Goal: Task Accomplishment & Management: Complete application form

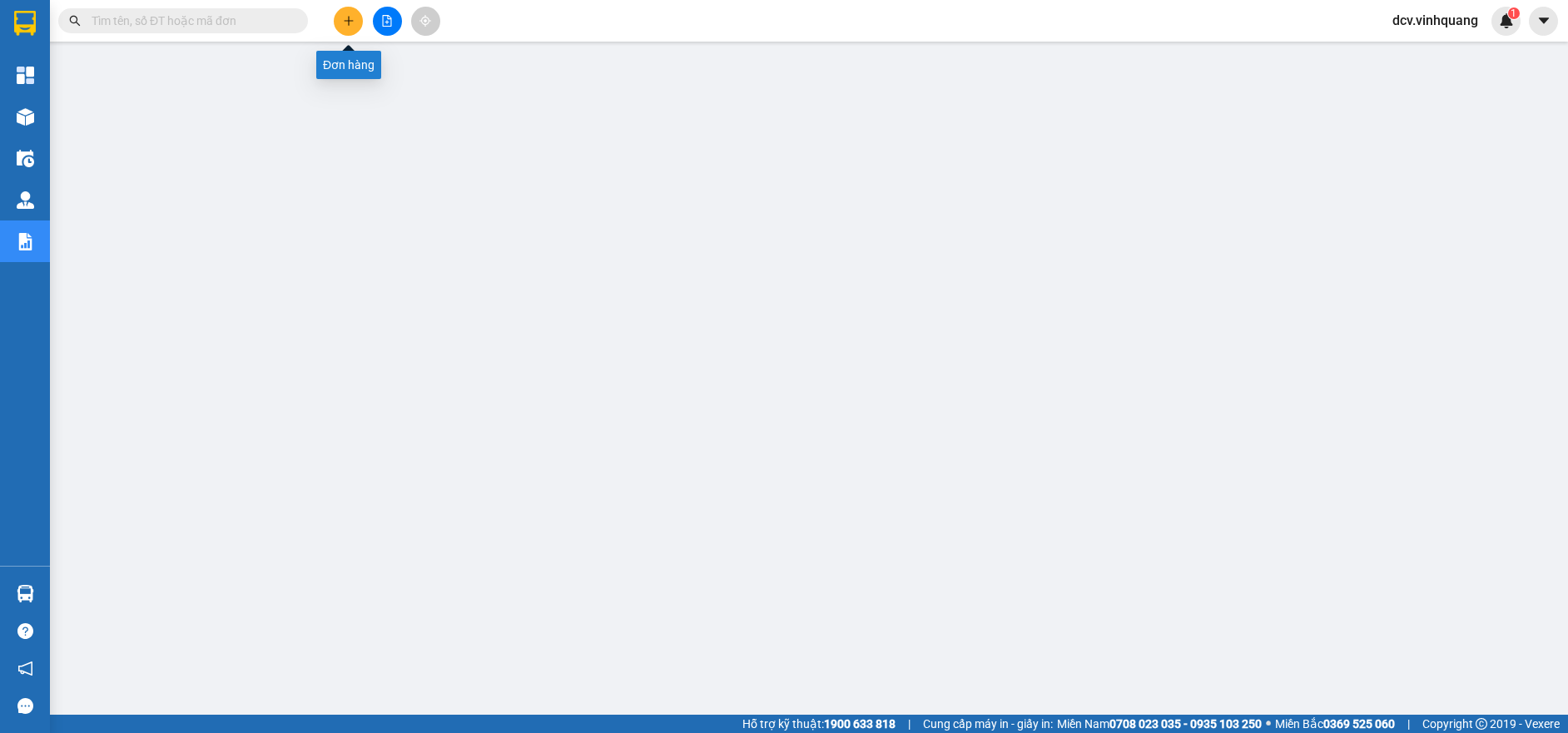
click at [349, 18] on icon "plus" at bounding box center [348, 20] width 1 height 9
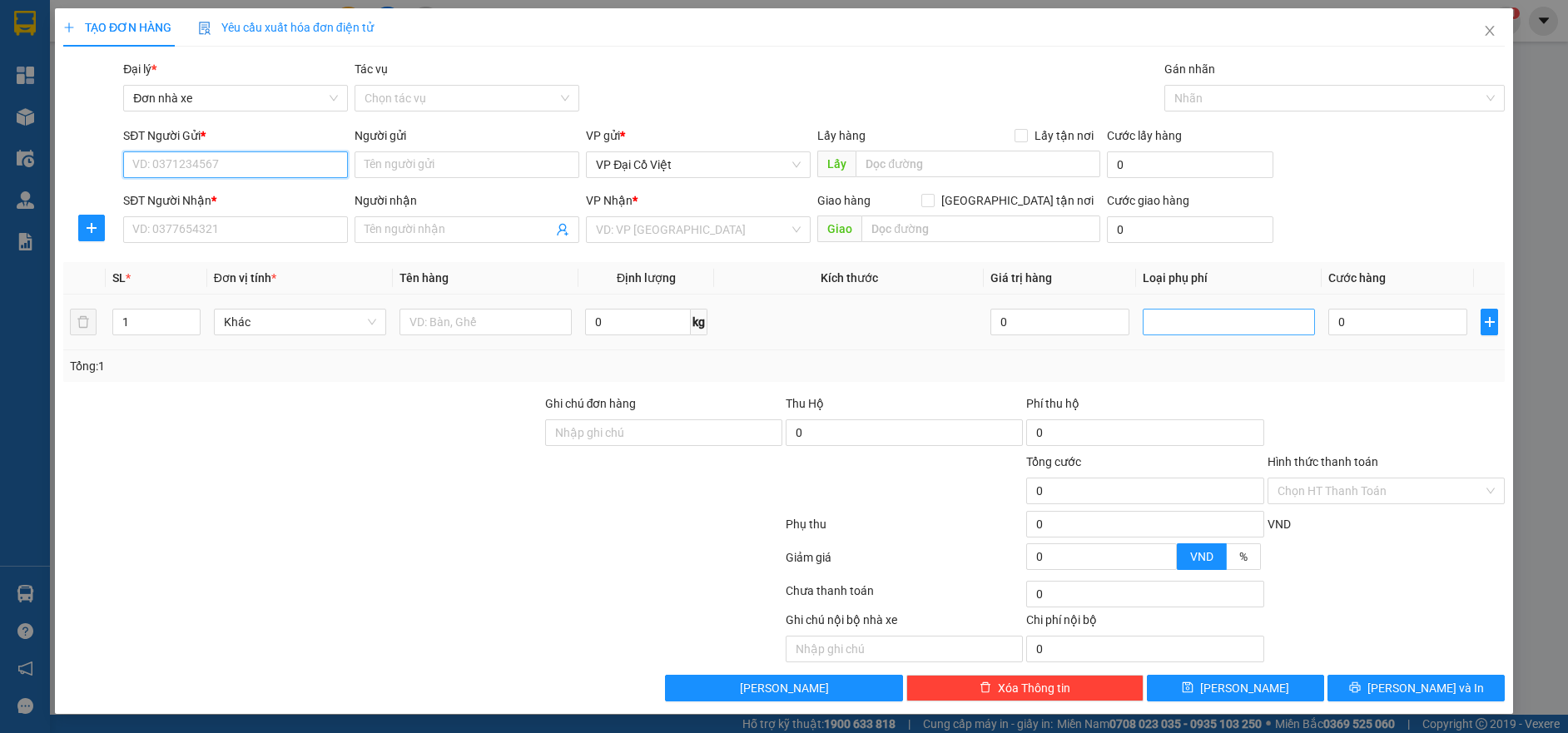
click at [1191, 317] on div at bounding box center [1228, 322] width 164 height 20
type input "16"
click at [179, 158] on input "SĐT Người Gửi *" at bounding box center [235, 164] width 225 height 27
click at [1351, 335] on input "0" at bounding box center [1398, 322] width 139 height 27
click at [1023, 317] on input "0" at bounding box center [1060, 322] width 139 height 27
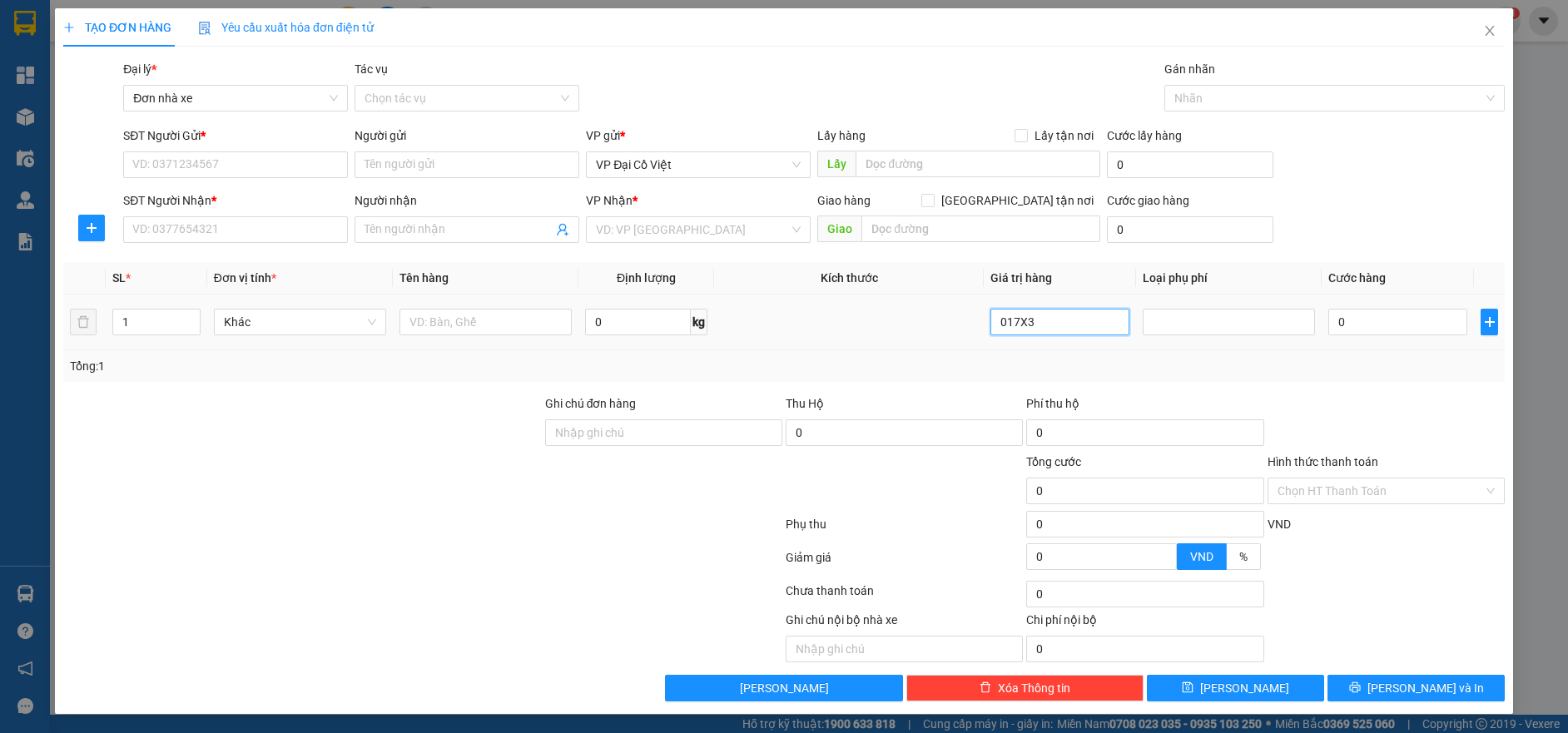
drag, startPoint x: 998, startPoint y: 319, endPoint x: 876, endPoint y: 299, distance: 123.6
click at [878, 300] on tr "1 Khác 0 kg 017X3 0" at bounding box center [784, 322] width 1442 height 55
type input "0"
click at [195, 162] on input "SĐT Người Gửi *" at bounding box center [235, 164] width 225 height 27
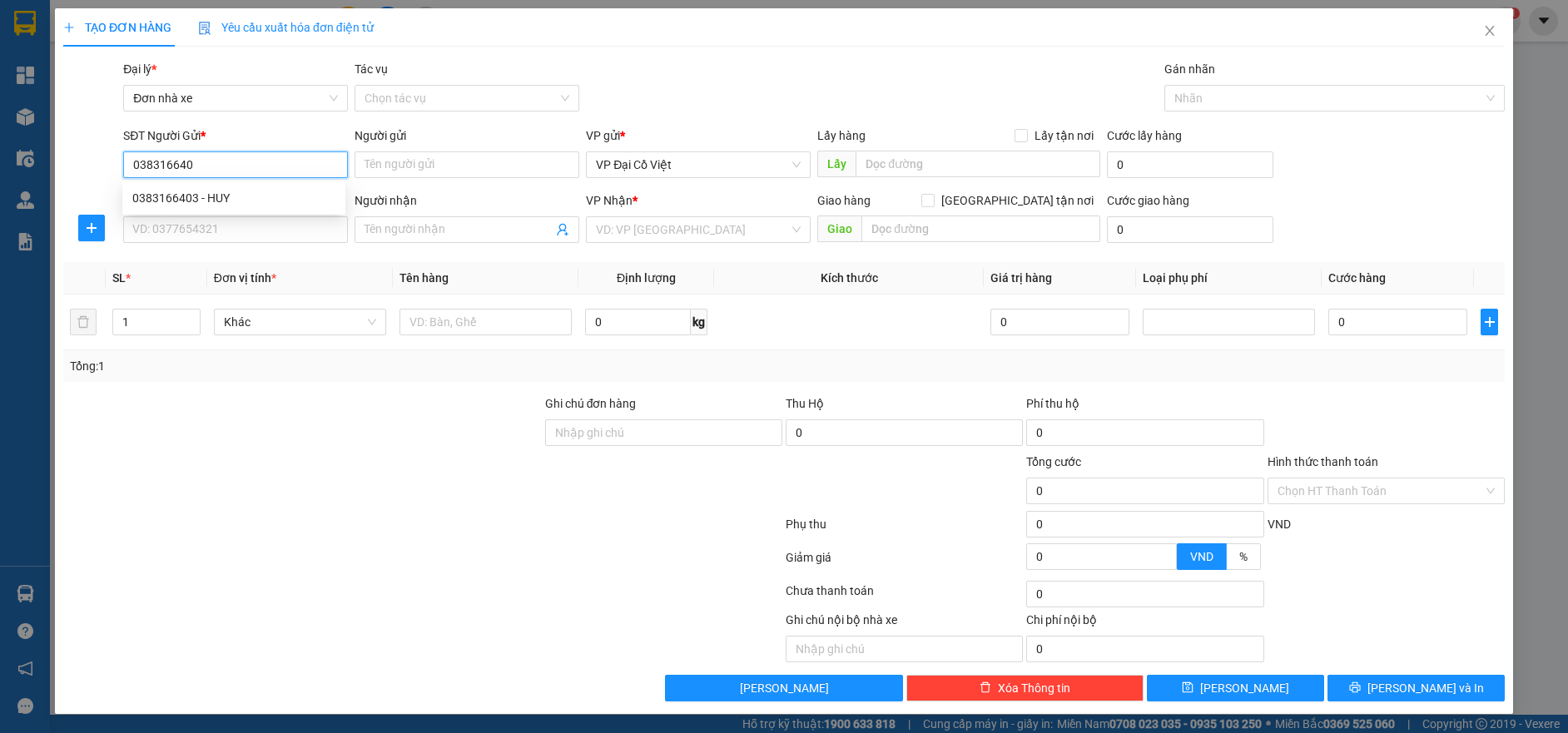
type input "0383166403"
click at [181, 201] on div "0383166403 - HUY" at bounding box center [234, 198] width 203 height 18
type input "HUY"
type input "0528675013"
type input "DƯƠNG"
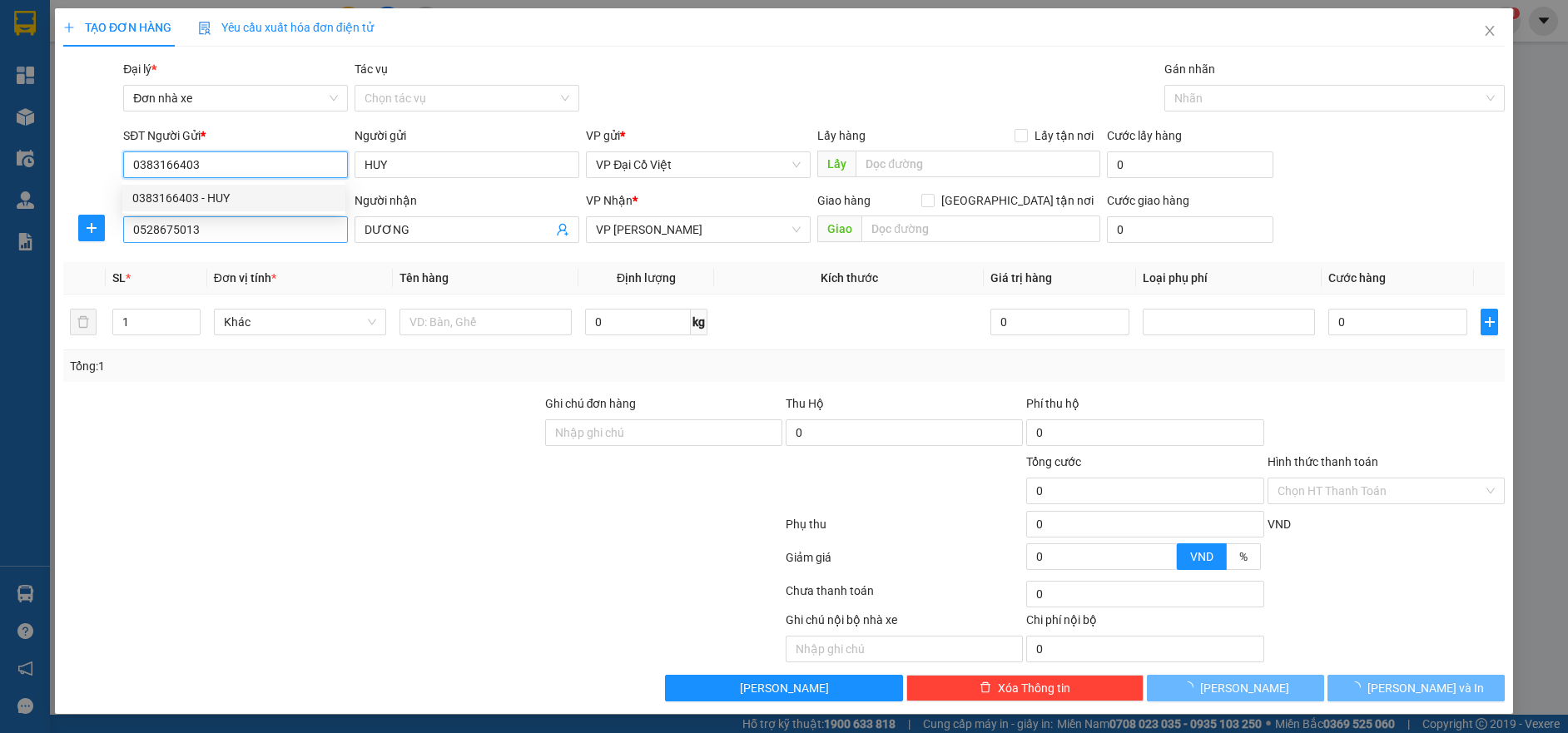
type input "0383166403"
click at [168, 231] on input "0528675013" at bounding box center [235, 229] width 225 height 27
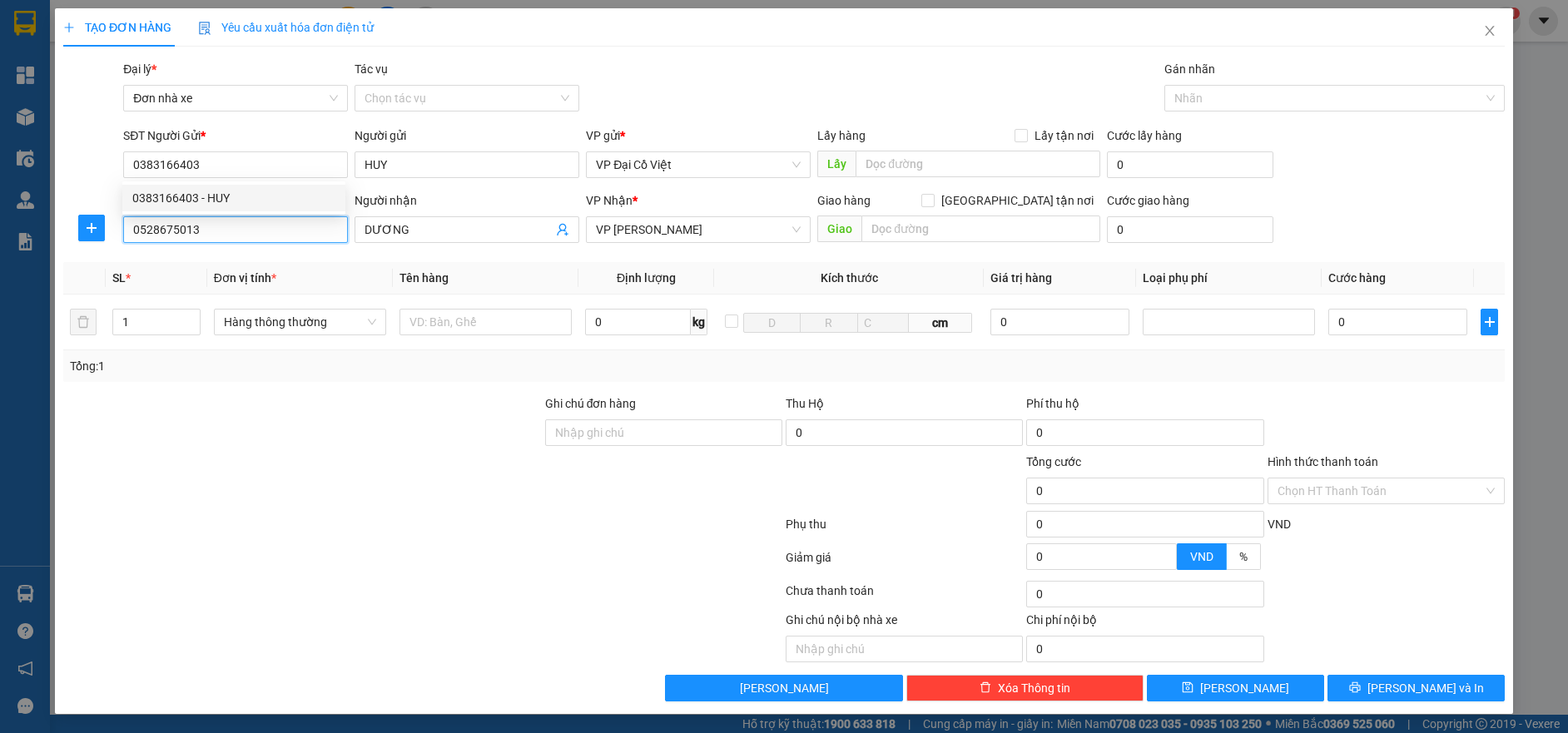
click at [220, 234] on input "0528675013" at bounding box center [235, 229] width 225 height 27
drag, startPoint x: 200, startPoint y: 255, endPoint x: 527, endPoint y: 264, distance: 327.1
click at [201, 256] on div "0528675013 - DƯƠNG" at bounding box center [234, 262] width 203 height 18
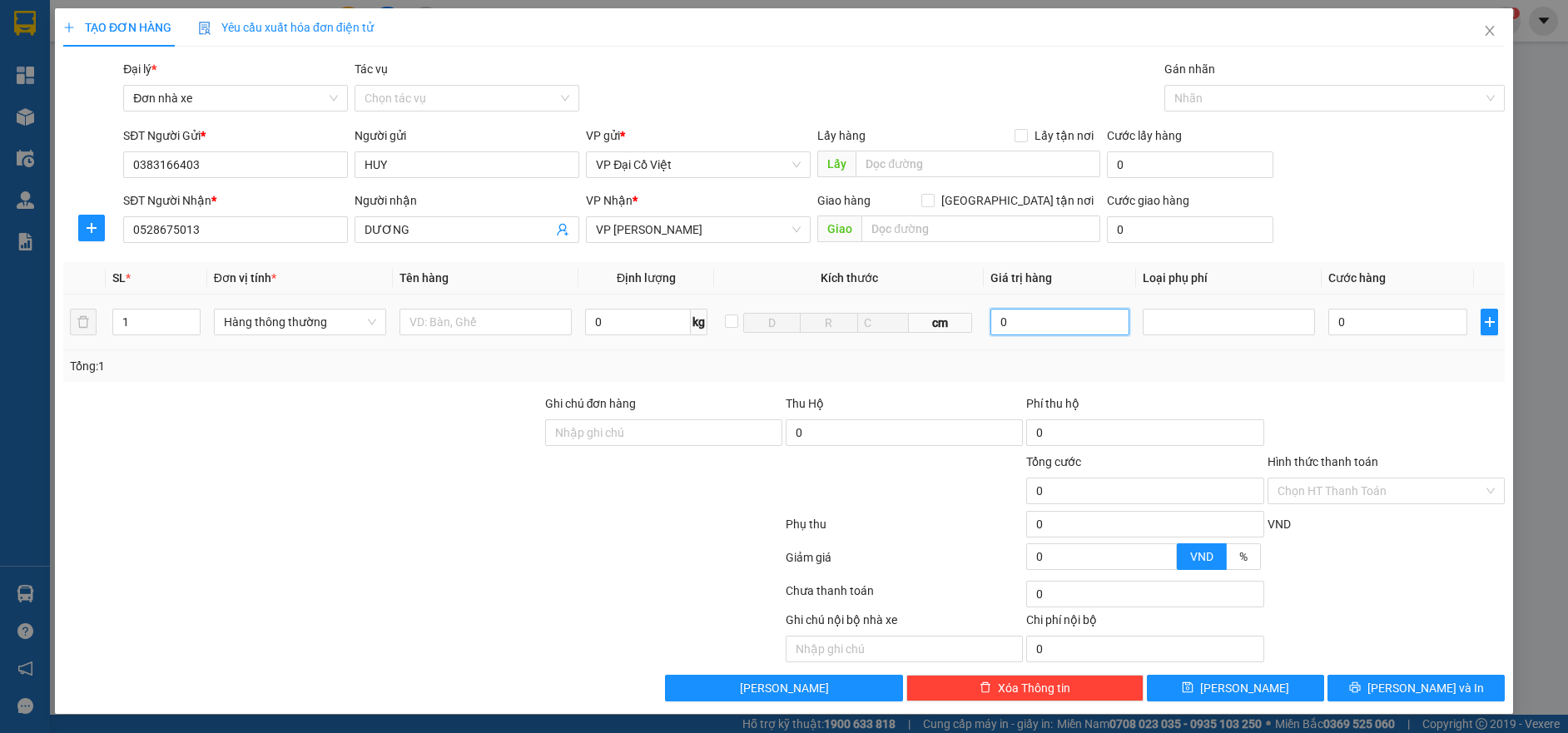
drag, startPoint x: 1036, startPoint y: 325, endPoint x: 1070, endPoint y: 325, distance: 34.0
click at [1045, 325] on input "0" at bounding box center [1060, 322] width 139 height 27
click at [1181, 320] on div at bounding box center [1228, 322] width 164 height 20
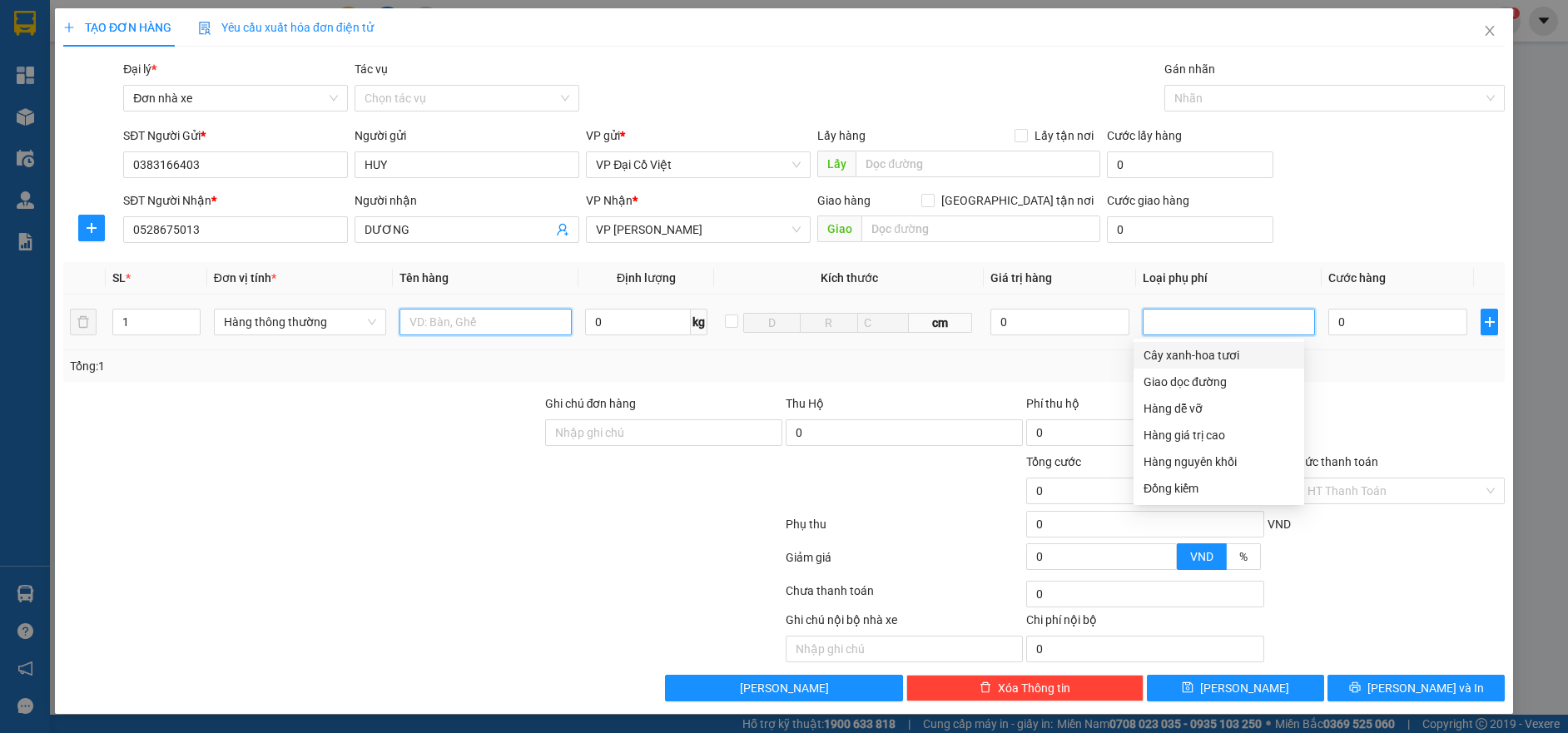
click at [439, 334] on input "text" at bounding box center [486, 322] width 172 height 27
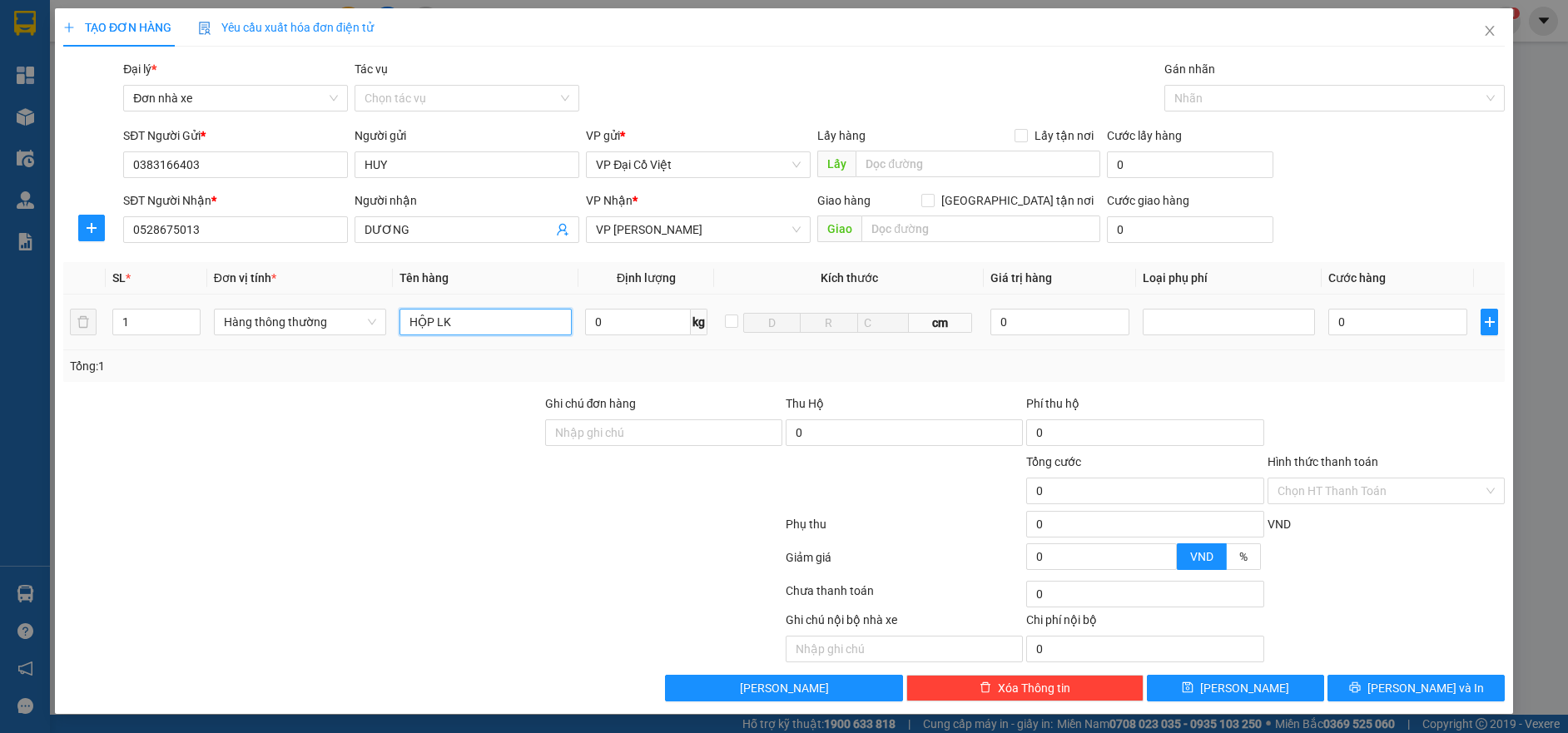
click at [450, 320] on input "HỘP LK" at bounding box center [486, 322] width 172 height 27
type input "HỘP LKĐT"
type input "17"
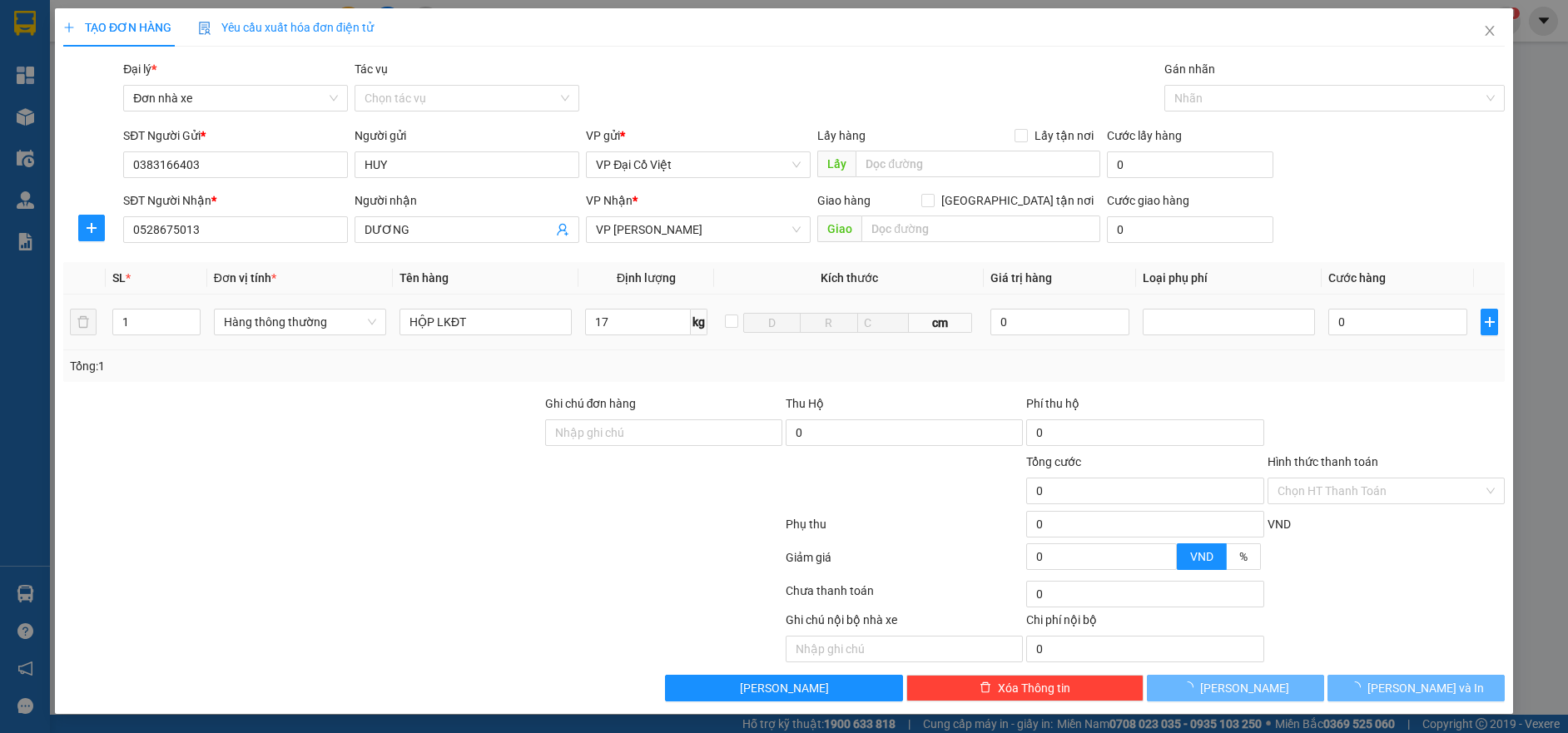
type input "50.000"
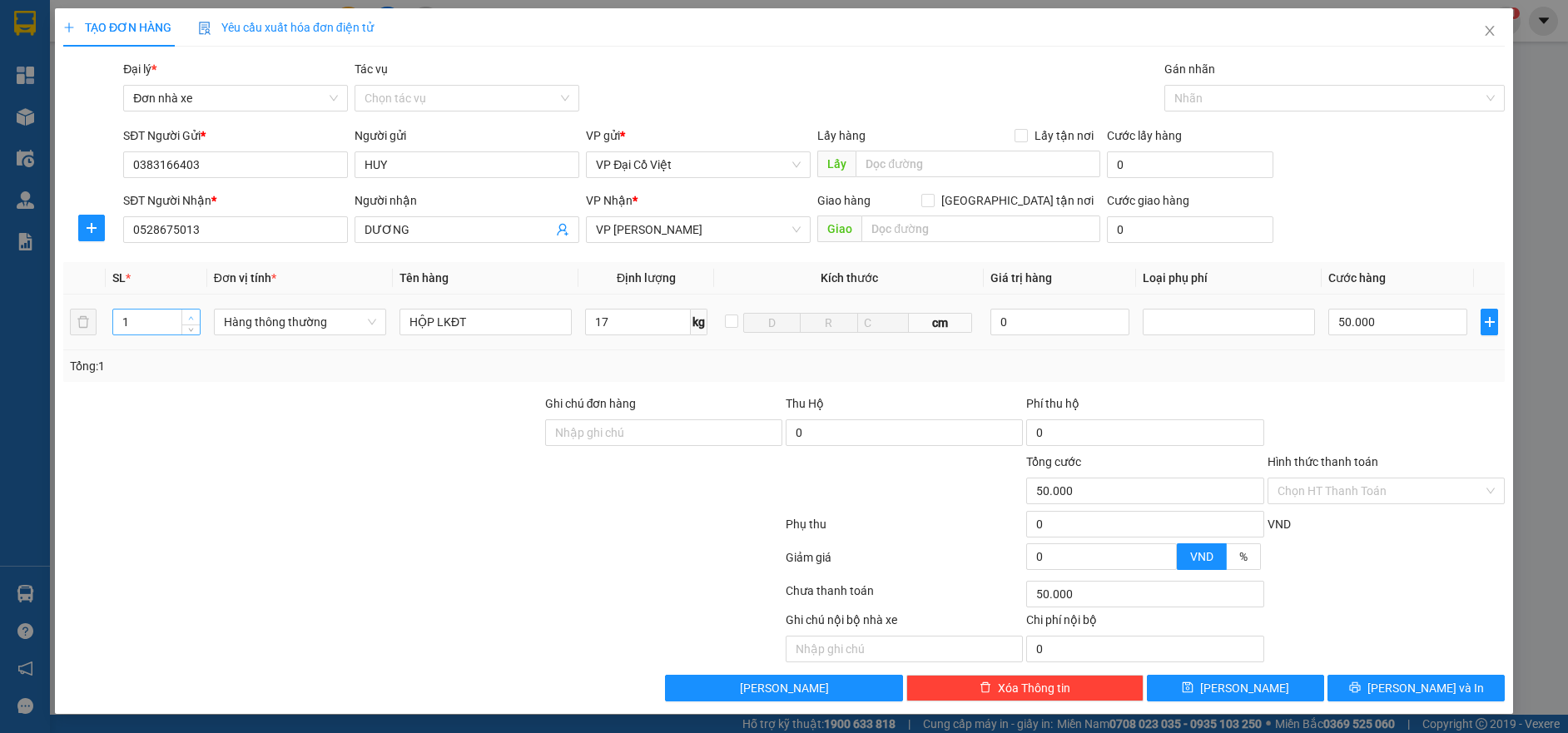
click at [192, 314] on span "up" at bounding box center [191, 318] width 10 height 10
type input "3"
click at [192, 313] on span "up" at bounding box center [191, 318] width 10 height 10
click at [1404, 329] on input "50.000" at bounding box center [1398, 322] width 139 height 27
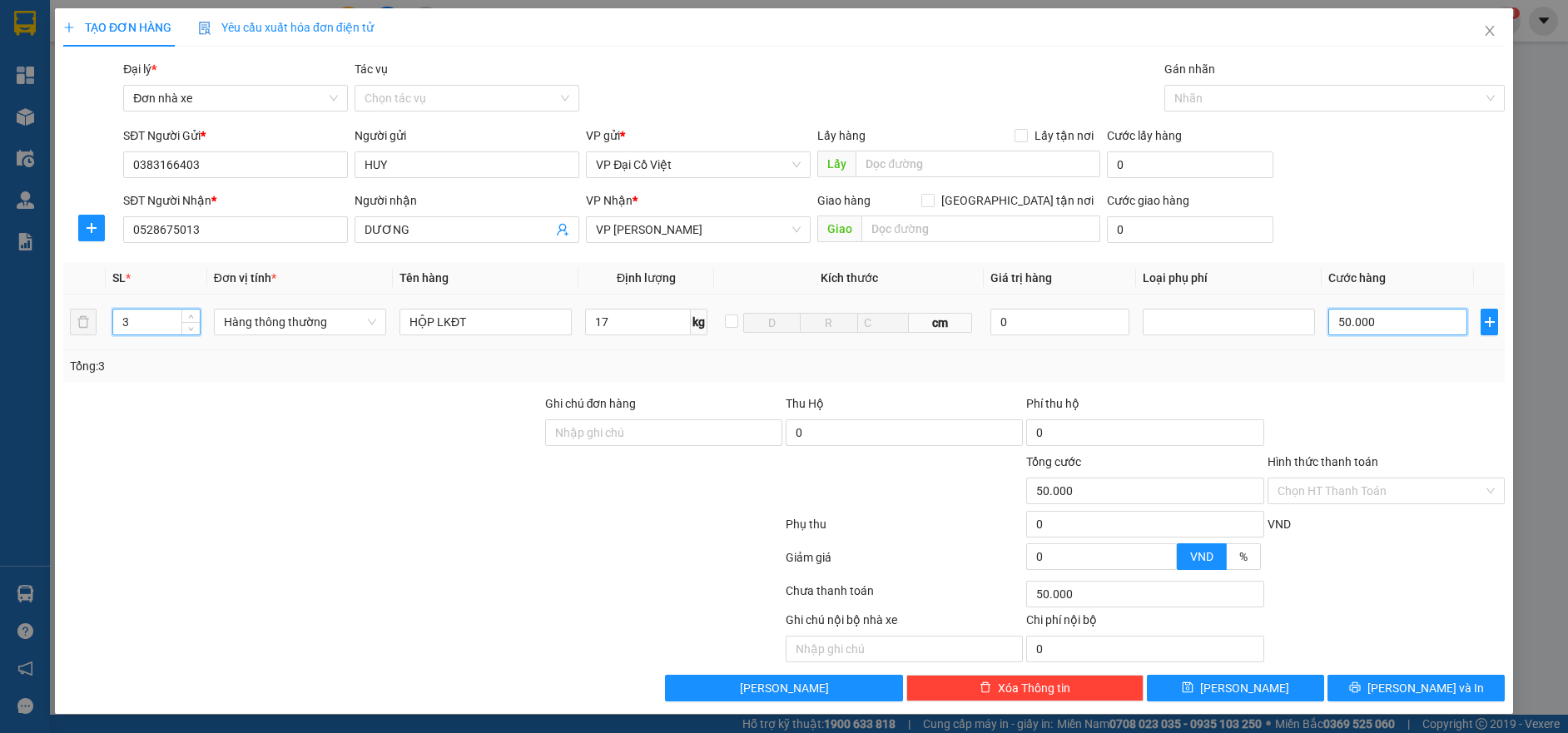
type input "150.000"
type input "1.500.001"
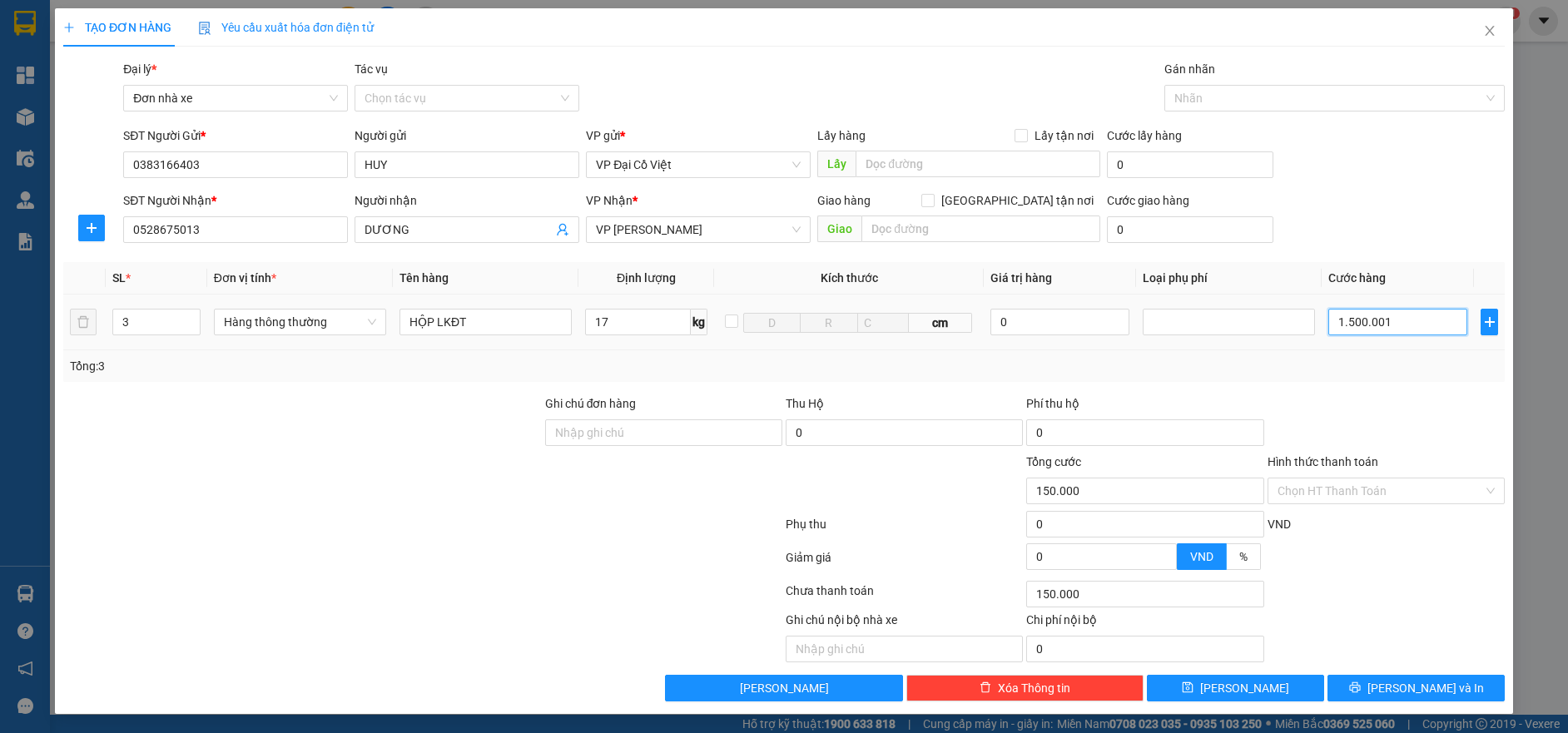
type input "1.500.001"
type input "15.000.015"
type input "150.000.150"
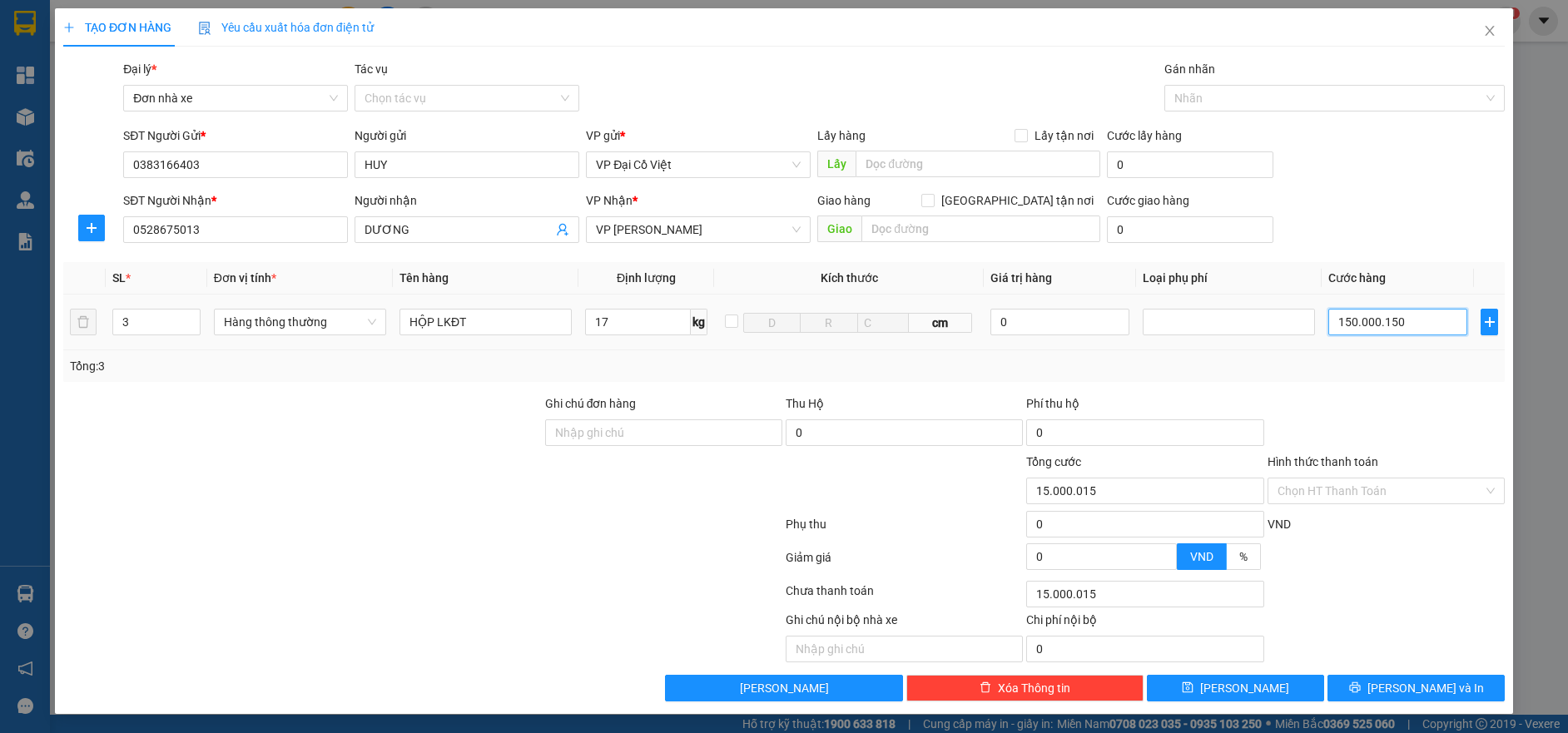
type input "150.000.150"
click at [1400, 329] on input "150.000.150" at bounding box center [1398, 322] width 139 height 27
type input "1"
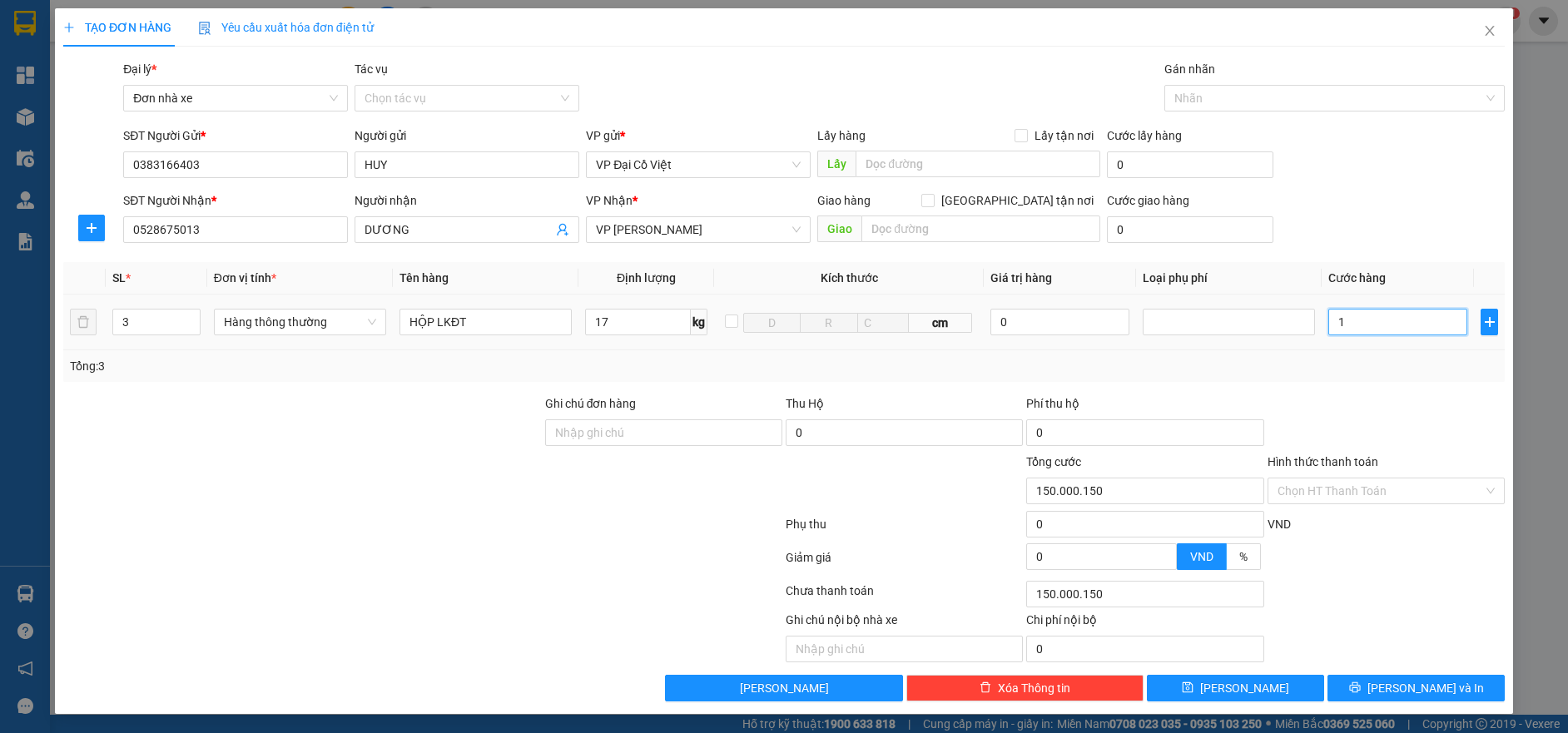
type input "1"
type input "15"
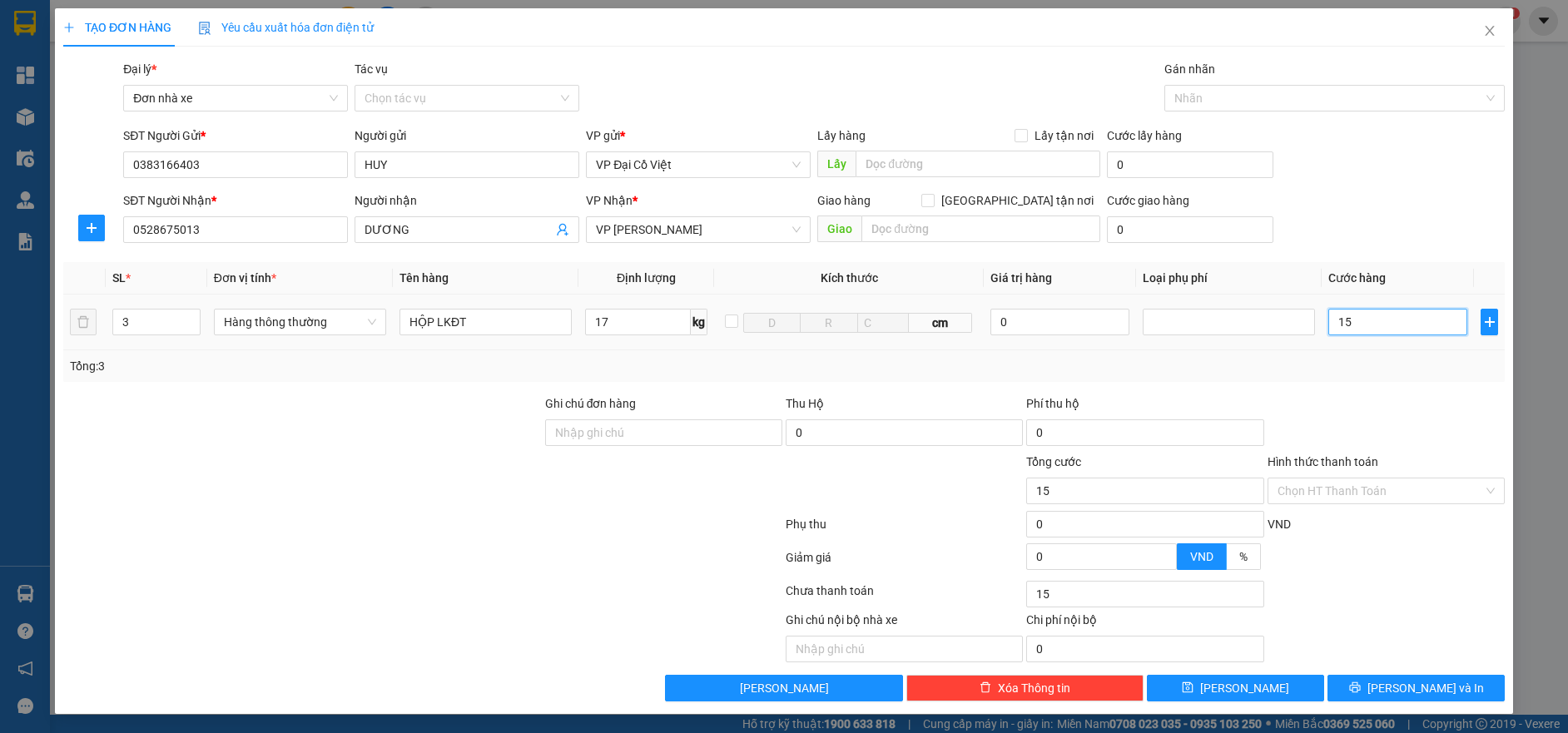
type input "150"
type input "150.000"
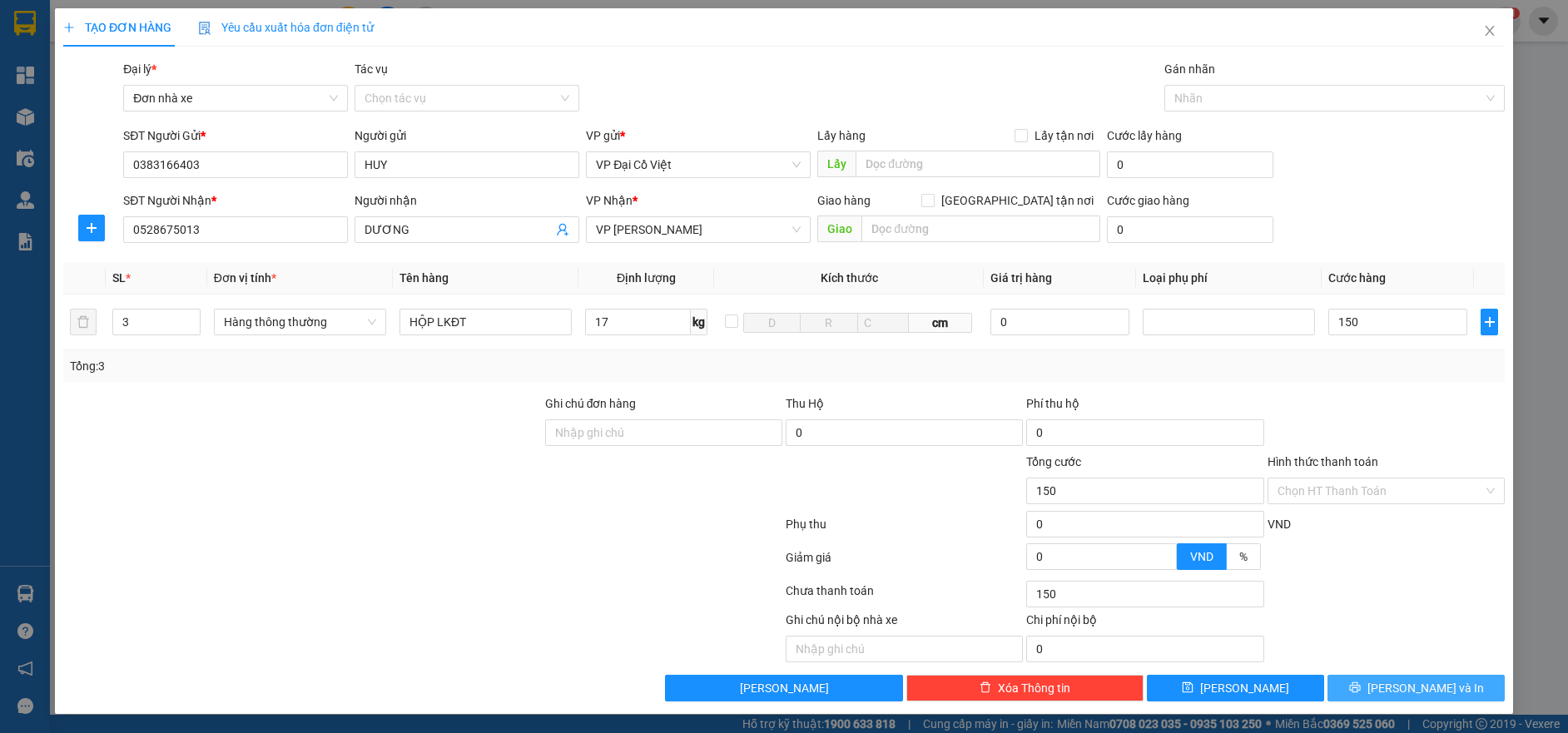
type input "150.000"
click at [1407, 682] on span "[PERSON_NAME] và In" at bounding box center [1426, 687] width 117 height 18
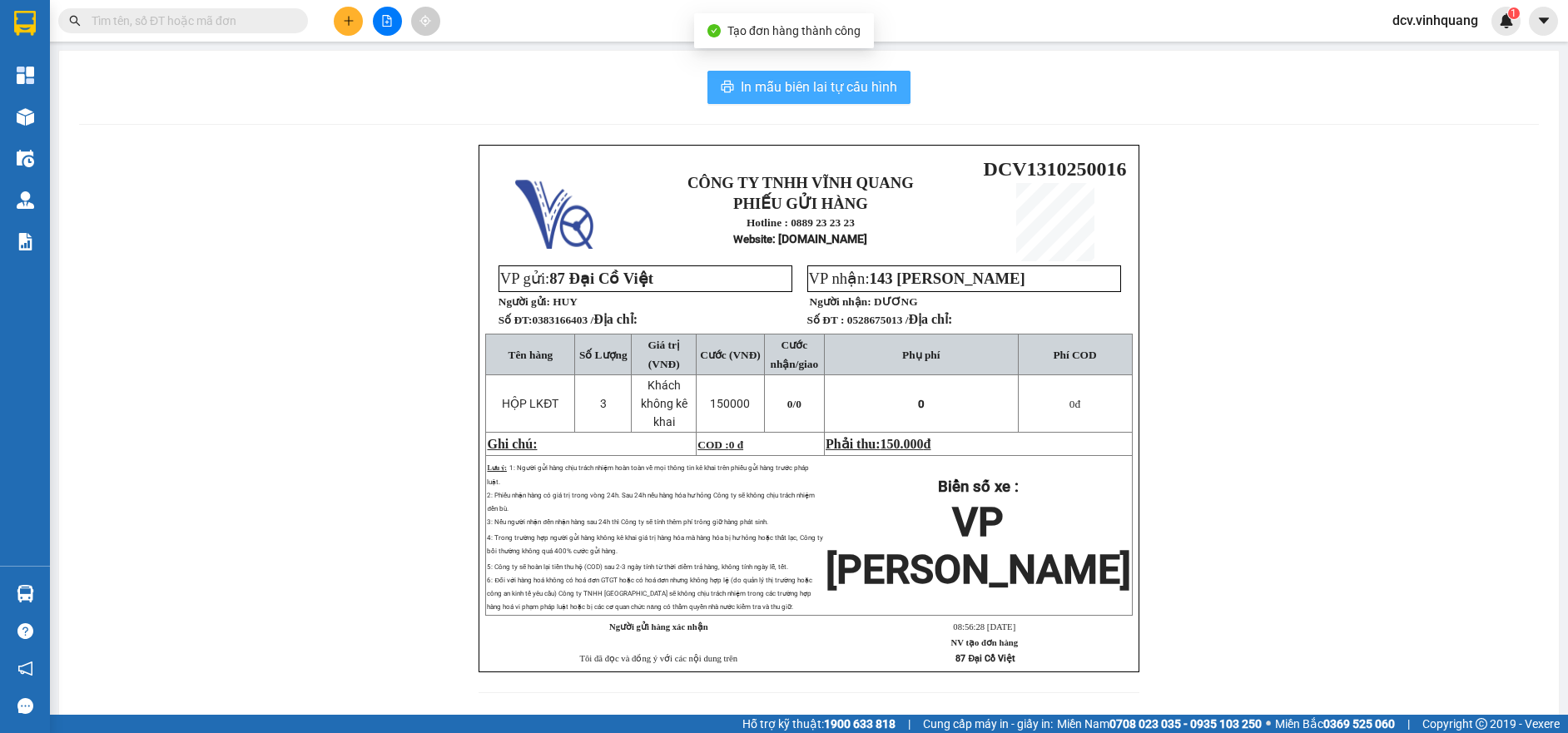
click at [778, 75] on button "In mẫu biên lai tự cấu hình" at bounding box center [809, 87] width 203 height 34
click at [777, 85] on span "In mẫu biên lai tự cấu hình" at bounding box center [819, 86] width 157 height 21
